Goal: Task Accomplishment & Management: Complete application form

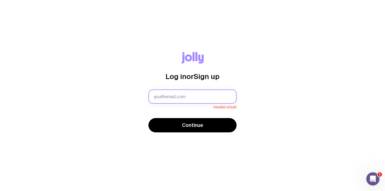
paste input "[PERSON_NAME][EMAIL_ADDRESS][PERSON_NAME][DOMAIN_NAME]"
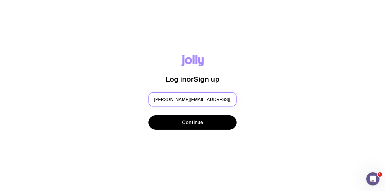
type input "[PERSON_NAME][EMAIL_ADDRESS][PERSON_NAME][DOMAIN_NAME]"
click at [289, 113] on div "Log in or Sign up [PERSON_NAME][EMAIL_ADDRESS][PERSON_NAME][DOMAIN_NAME] Contin…" at bounding box center [192, 95] width 358 height 81
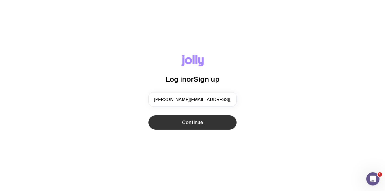
click at [198, 121] on span "Continue" at bounding box center [192, 122] width 21 height 7
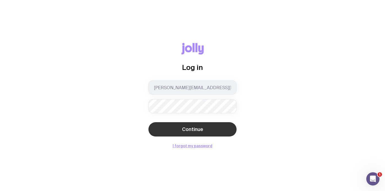
click at [166, 129] on button "Continue" at bounding box center [192, 129] width 88 height 14
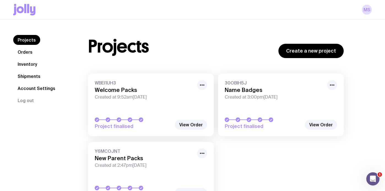
click at [27, 64] on link "Inventory" at bounding box center [27, 64] width 28 height 10
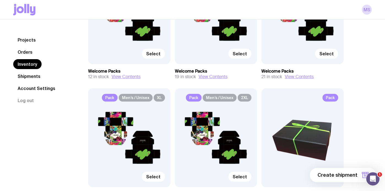
scroll to position [122, 0]
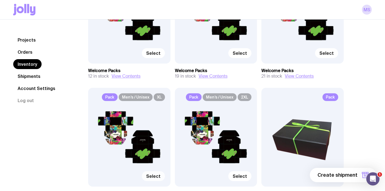
click at [152, 177] on span "Select" at bounding box center [153, 176] width 14 height 6
click at [0, 0] on input "Select" at bounding box center [0, 0] width 0 height 0
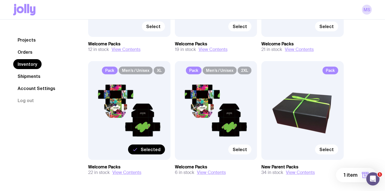
scroll to position [150, 0]
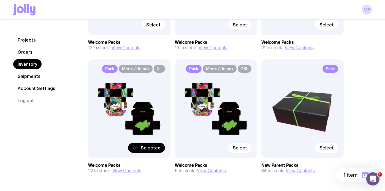
click at [352, 176] on span "1 item" at bounding box center [350, 175] width 14 height 7
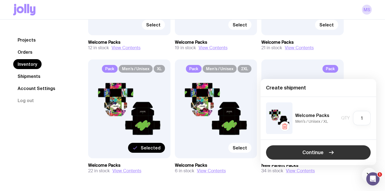
click at [314, 152] on span "Continue" at bounding box center [312, 152] width 21 height 7
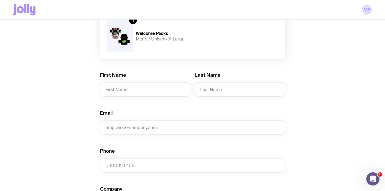
scroll to position [70, 0]
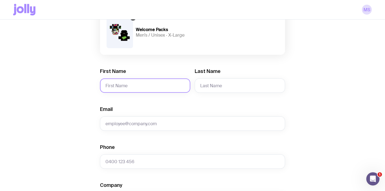
click at [127, 83] on input "First Name" at bounding box center [145, 85] width 90 height 14
type input "[PERSON_NAME]"
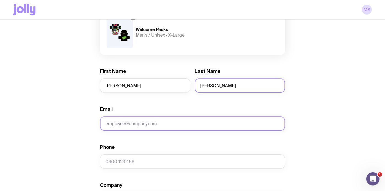
type input "[PERSON_NAME]"
click at [123, 126] on input "Email" at bounding box center [192, 123] width 185 height 14
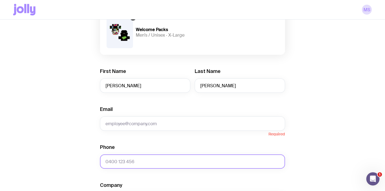
click at [128, 163] on input "Phone" at bounding box center [192, 161] width 185 height 14
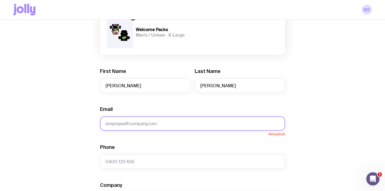
click at [140, 119] on input "Email" at bounding box center [192, 123] width 185 height 14
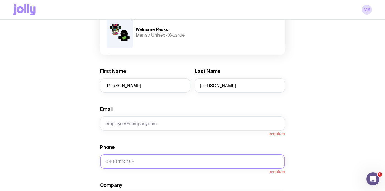
click at [114, 163] on input "Phone" at bounding box center [192, 161] width 185 height 14
paste input "0438353258"
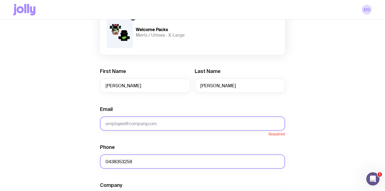
type input "0438353258"
click at [133, 118] on input "Email" at bounding box center [192, 123] width 185 height 14
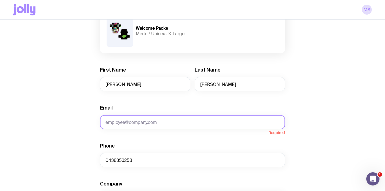
paste input "[PERSON_NAME][EMAIL_ADDRESS][PERSON_NAME][DOMAIN_NAME]"
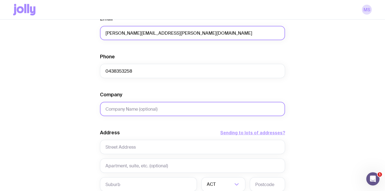
scroll to position [160, 0]
type input "[PERSON_NAME][EMAIL_ADDRESS][PERSON_NAME][DOMAIN_NAME]"
click at [155, 105] on input "Company" at bounding box center [192, 109] width 185 height 14
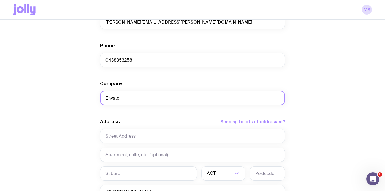
scroll to position [172, 0]
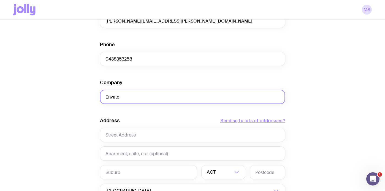
type input "Envato"
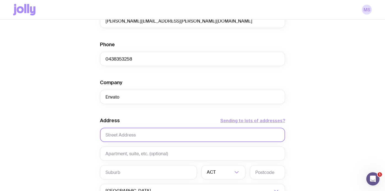
click at [122, 134] on input "text" at bounding box center [192, 135] width 185 height 14
paste input "[STREET_ADDRESS]"
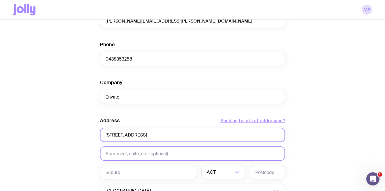
type input "[STREET_ADDRESS]"
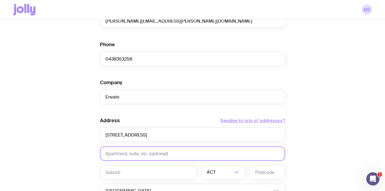
click at [117, 155] on input "text" at bounding box center [192, 153] width 185 height 14
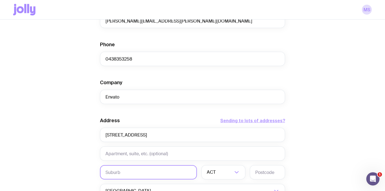
click at [118, 172] on input "text" at bounding box center [148, 172] width 97 height 14
type input "[GEOGRAPHIC_DATA]"
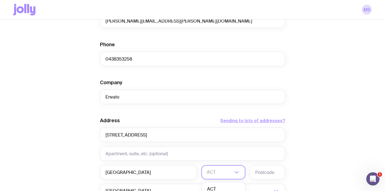
click at [218, 171] on input "Search for option" at bounding box center [220, 172] width 26 height 14
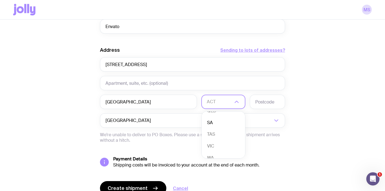
scroll to position [46, 0]
click at [223, 142] on li "VIC" at bounding box center [222, 144] width 43 height 12
click at [264, 102] on input "text" at bounding box center [267, 102] width 35 height 14
type input "3140"
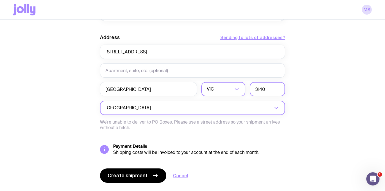
scroll to position [269, 0]
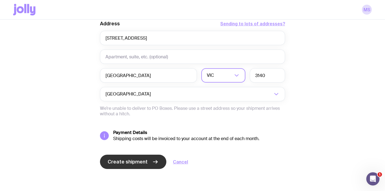
click at [138, 160] on span "Create shipment" at bounding box center [128, 161] width 40 height 7
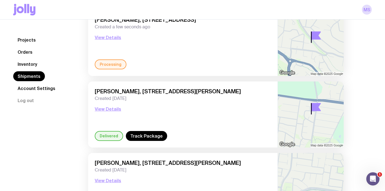
scroll to position [59, 0]
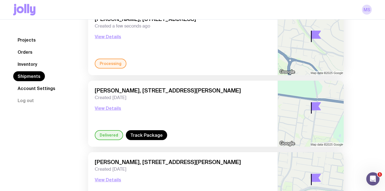
click at [27, 63] on link "Inventory" at bounding box center [27, 64] width 28 height 10
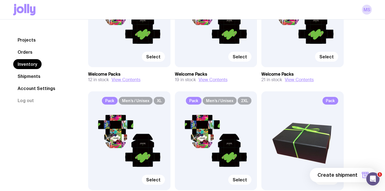
scroll to position [119, 0]
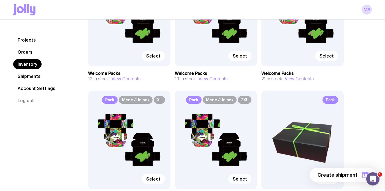
click at [238, 179] on span "Select" at bounding box center [240, 179] width 14 height 6
click at [0, 0] on input "Select" at bounding box center [0, 0] width 0 height 0
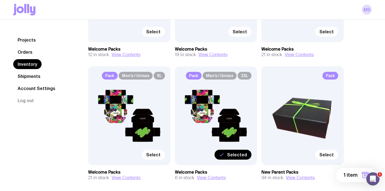
scroll to position [170, 0]
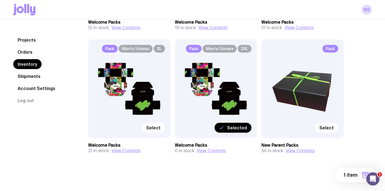
click at [348, 176] on span "1 item" at bounding box center [350, 175] width 14 height 7
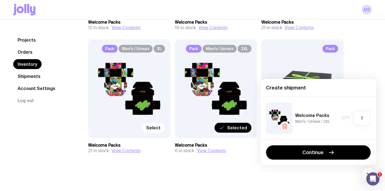
drag, startPoint x: 310, startPoint y: 153, endPoint x: 305, endPoint y: 149, distance: 6.3
click at [310, 153] on span "Continue" at bounding box center [312, 152] width 21 height 7
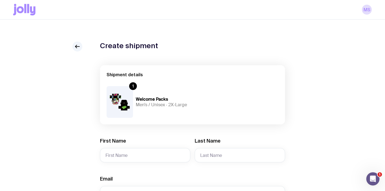
scroll to position [31, 0]
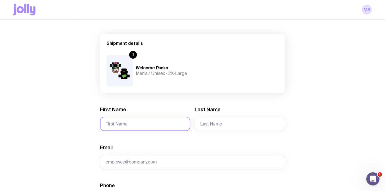
click at [127, 127] on input "First Name" at bounding box center [145, 124] width 90 height 14
type input "[PERSON_NAME]"
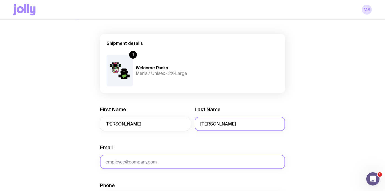
type input "[PERSON_NAME]"
click at [127, 163] on input "Email" at bounding box center [192, 162] width 185 height 14
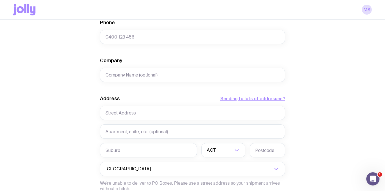
scroll to position [197, 0]
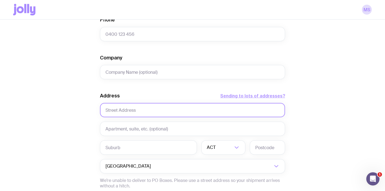
click at [152, 111] on input "text" at bounding box center [192, 110] width 185 height 14
paste input "[STREET_ADDRESS][PERSON_NAME]"
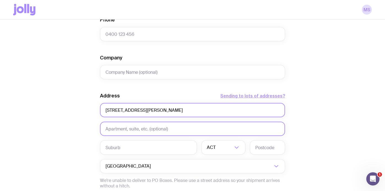
type input "[STREET_ADDRESS][PERSON_NAME]"
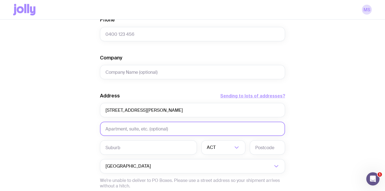
click at [151, 127] on input "text" at bounding box center [192, 129] width 185 height 14
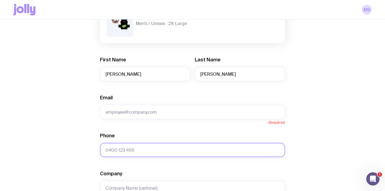
scroll to position [76, 0]
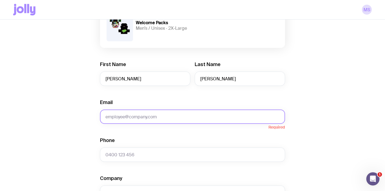
click at [162, 116] on input "Email" at bounding box center [192, 117] width 185 height 14
paste input "[EMAIL_ADDRESS][PERSON_NAME][DOMAIN_NAME]"
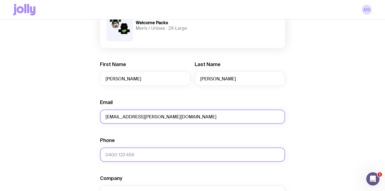
type input "[EMAIL_ADDRESS][PERSON_NAME][DOMAIN_NAME]"
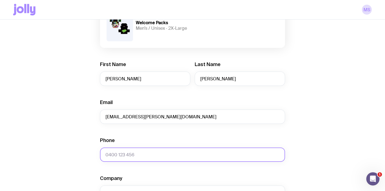
click at [128, 156] on input "Phone" at bounding box center [192, 154] width 185 height 14
paste input "0417718027"
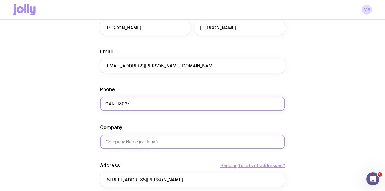
scroll to position [129, 0]
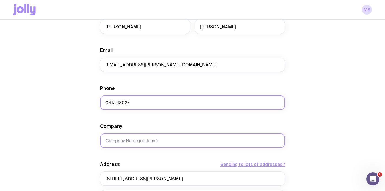
type input "0417718027"
click at [145, 136] on input "Company" at bounding box center [192, 140] width 185 height 14
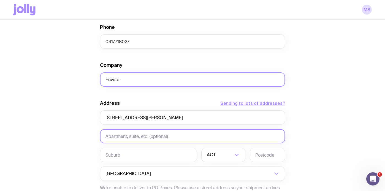
scroll to position [192, 0]
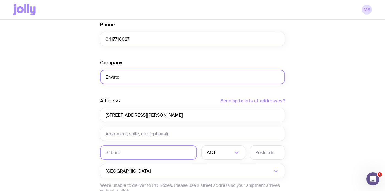
type input "Envato"
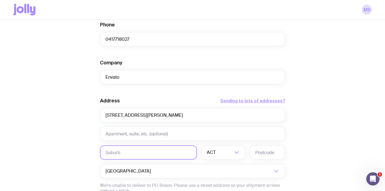
click at [128, 147] on input "text" at bounding box center [148, 152] width 97 height 14
click at [123, 153] on input "text" at bounding box center [148, 152] width 97 height 14
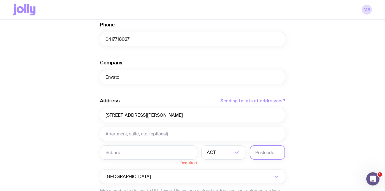
click at [258, 155] on input "text" at bounding box center [267, 152] width 35 height 14
type input "4034"
click at [152, 153] on input "text" at bounding box center [148, 152] width 97 height 14
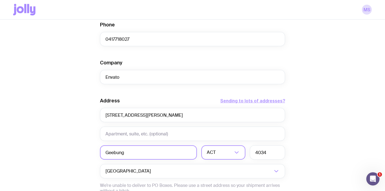
type input "Geebung"
click at [222, 154] on input "Search for option" at bounding box center [220, 152] width 26 height 14
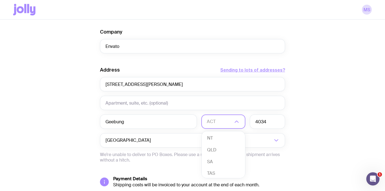
scroll to position [20, 0]
click at [217, 155] on li "QLD" at bounding box center [222, 154] width 43 height 12
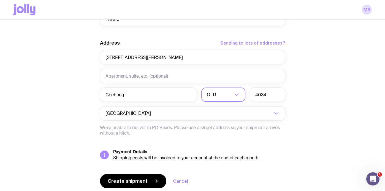
scroll to position [269, 0]
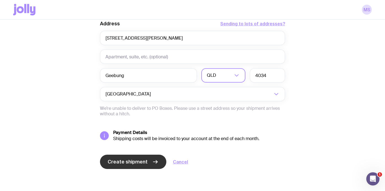
click at [137, 159] on span "Create shipment" at bounding box center [128, 161] width 40 height 7
